Goal: Task Accomplishment & Management: Use online tool/utility

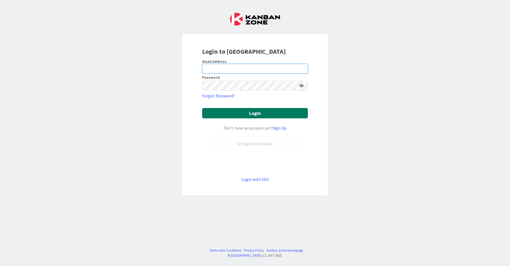
type input "[EMAIL_ADDRESS][DOMAIN_NAME]"
click at [254, 115] on button "Login" at bounding box center [255, 113] width 106 height 10
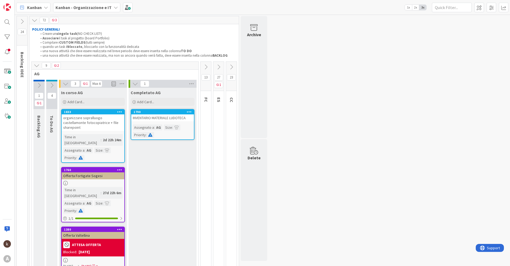
click at [232, 69] on icon at bounding box center [232, 67] width 6 height 6
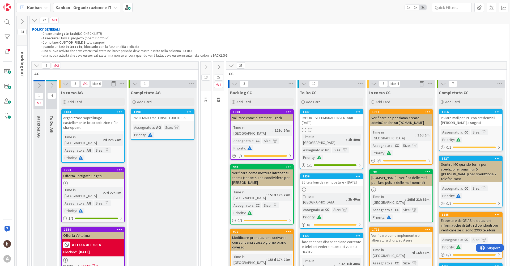
click at [35, 66] on icon at bounding box center [37, 65] width 6 height 6
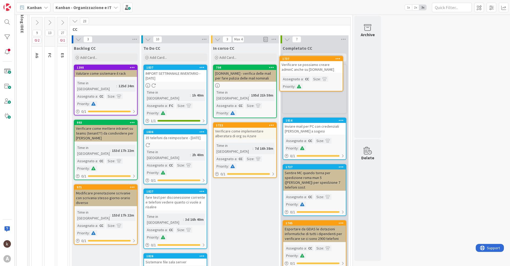
scroll to position [25, 0]
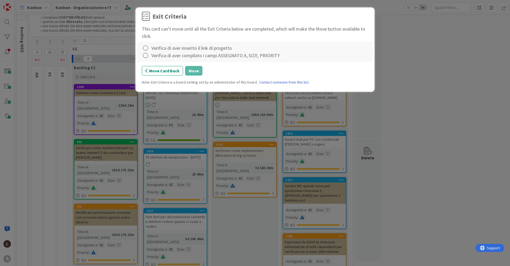
click at [161, 48] on div "Verifica di aver inserito il link di progetto" at bounding box center [191, 47] width 81 height 7
click at [147, 47] on icon at bounding box center [145, 47] width 7 height 7
click at [150, 59] on link "Complete" at bounding box center [175, 59] width 66 height 8
click at [146, 55] on icon at bounding box center [145, 55] width 7 height 7
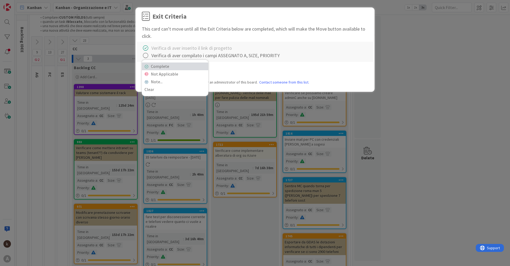
click at [153, 66] on link "Complete" at bounding box center [175, 66] width 66 height 8
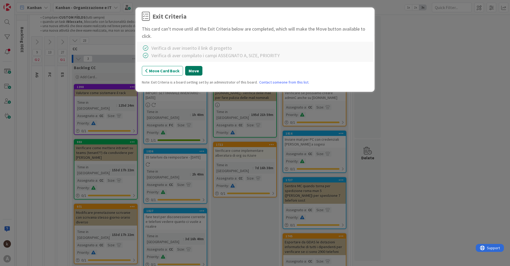
click at [196, 68] on button "Move" at bounding box center [193, 71] width 17 height 10
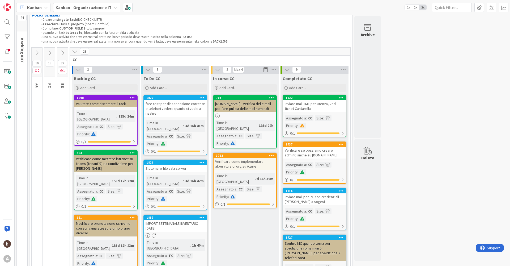
scroll to position [0, 0]
